Goal: Information Seeking & Learning: Learn about a topic

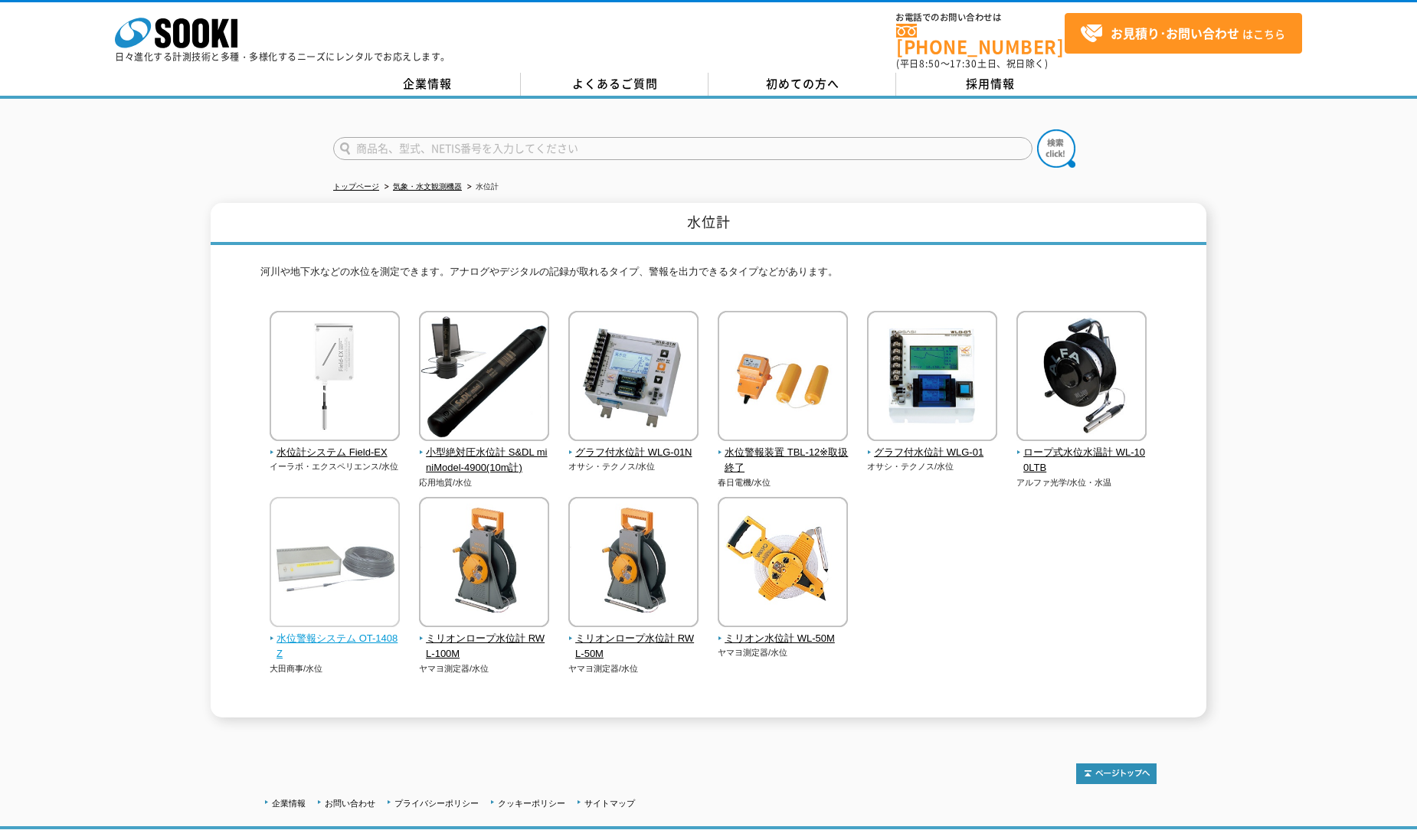
click at [318, 604] on img at bounding box center [335, 564] width 130 height 134
click at [382, 593] on img at bounding box center [335, 564] width 130 height 134
click at [343, 560] on img at bounding box center [335, 564] width 130 height 134
click at [341, 561] on img at bounding box center [335, 564] width 130 height 134
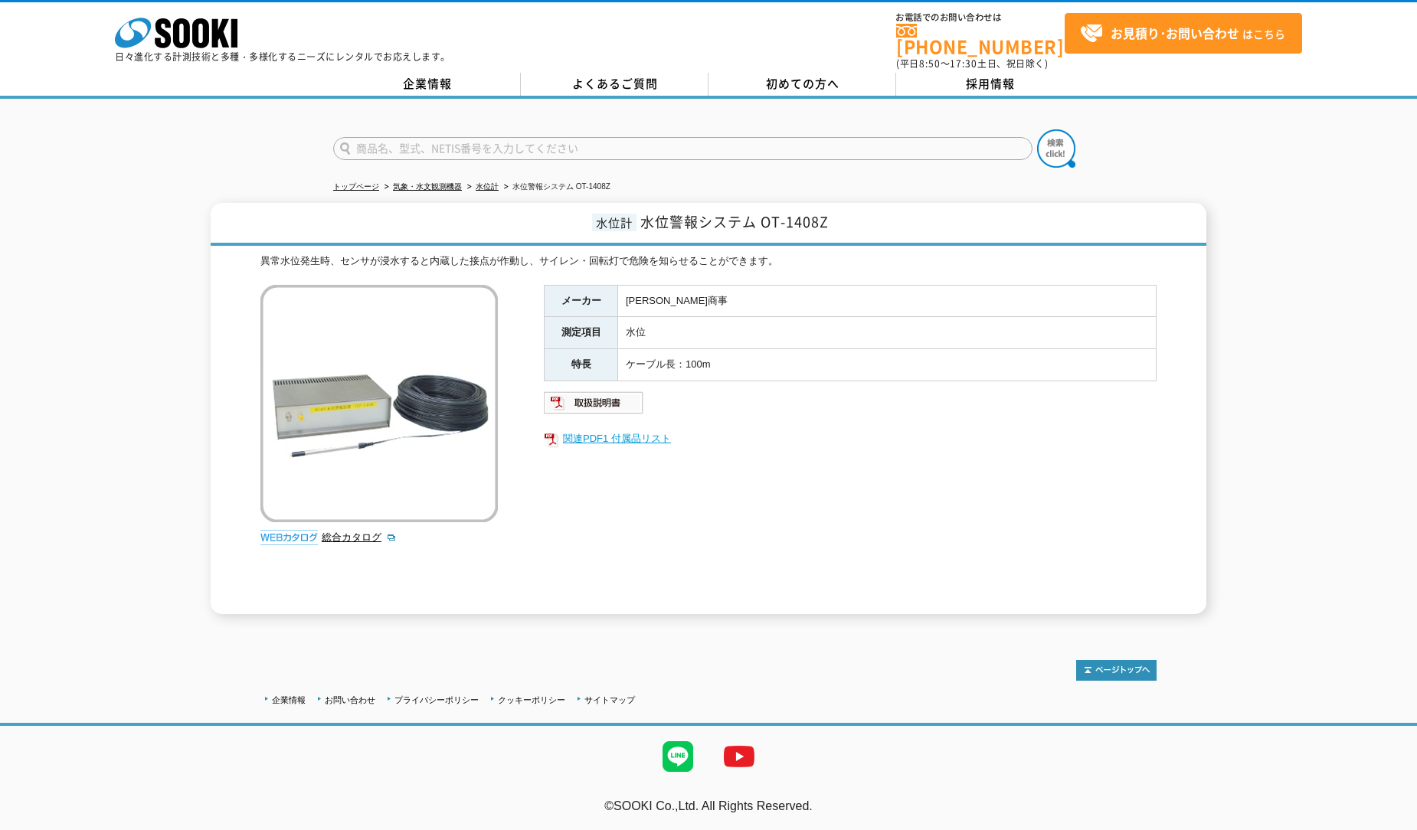
click at [615, 429] on link "関連PDF1 付属品リスト" at bounding box center [850, 439] width 613 height 20
click at [611, 391] on img at bounding box center [594, 403] width 100 height 25
